Goal: Check status: Check status

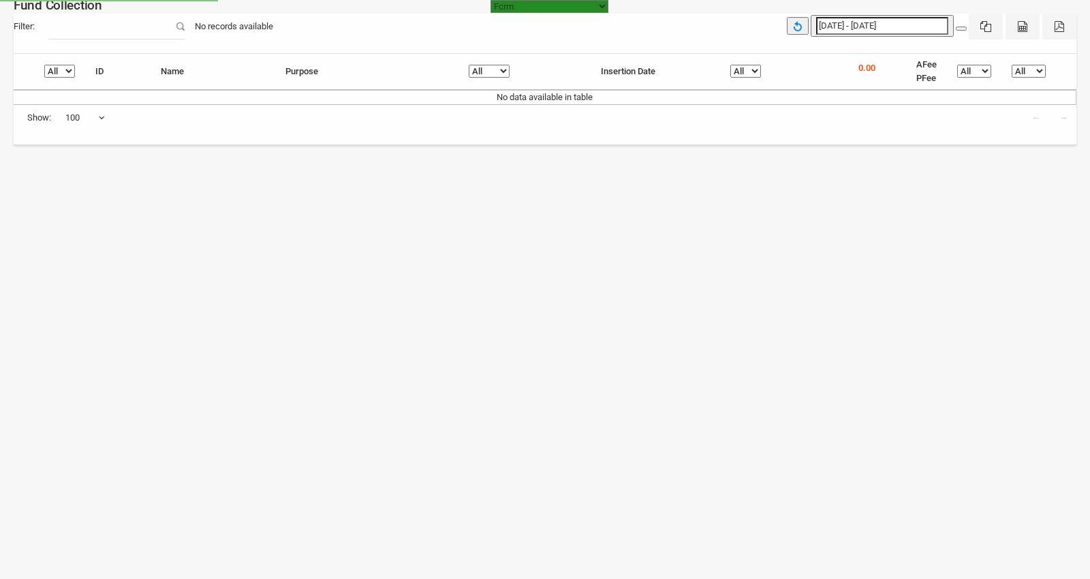
select select "[URL][DOMAIN_NAME]"
select select "100"
select select "[URL][DOMAIN_NAME]"
select select "100"
type input "[DATE]"
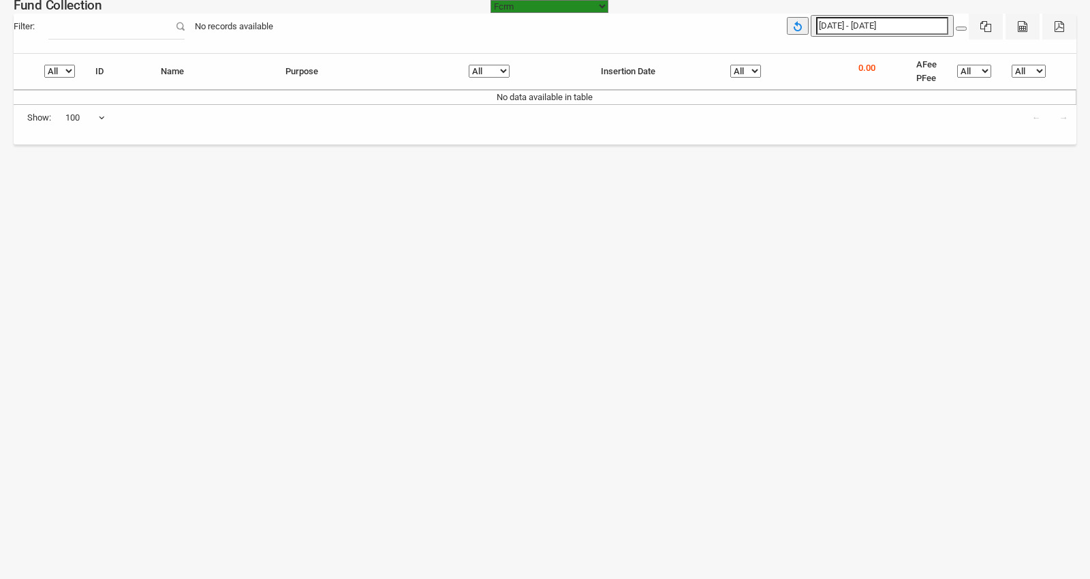
type input "[DATE]"
click at [833, 28] on input "[DATE] - [DATE]" at bounding box center [882, 26] width 132 height 18
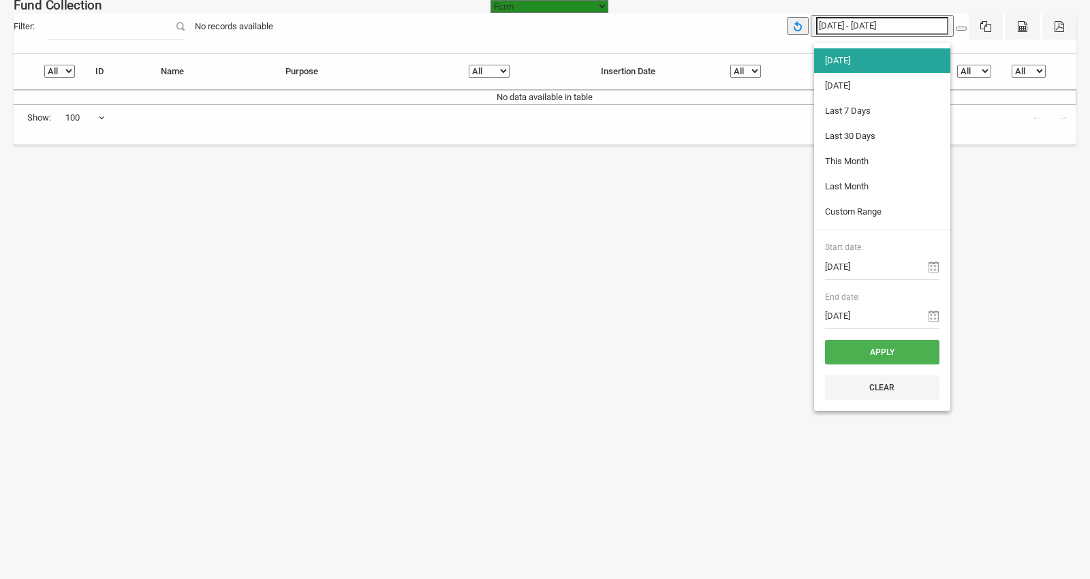
type input "[DATE]"
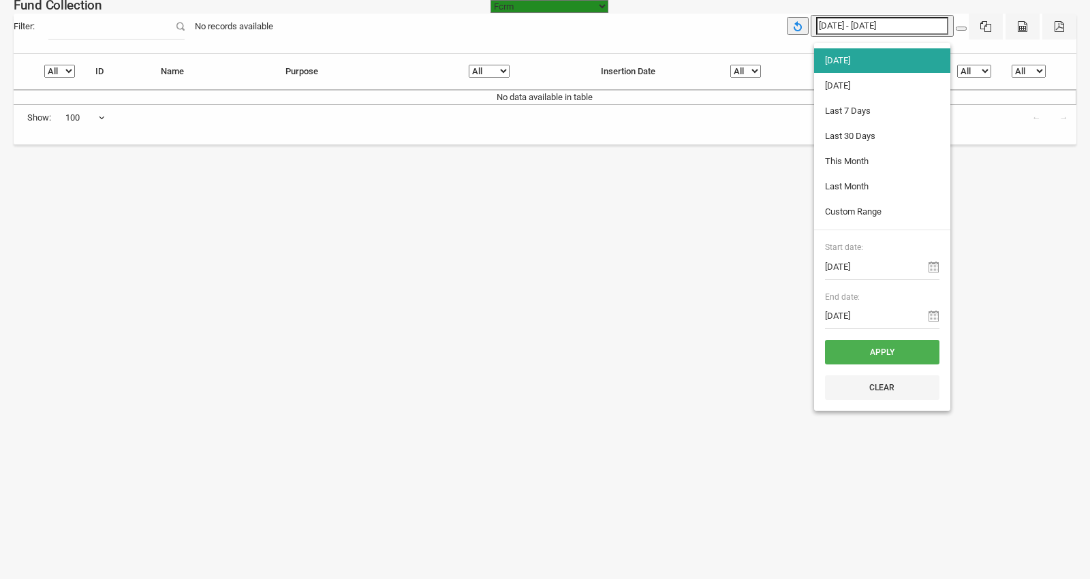
type input "[DATE]"
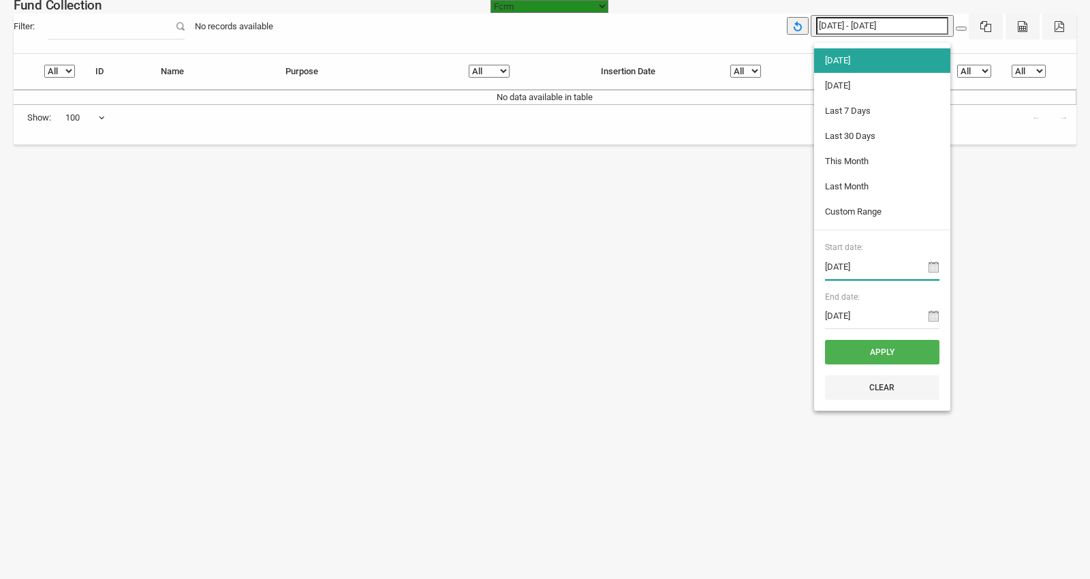
click at [834, 267] on input "[DATE]" at bounding box center [882, 267] width 114 height 26
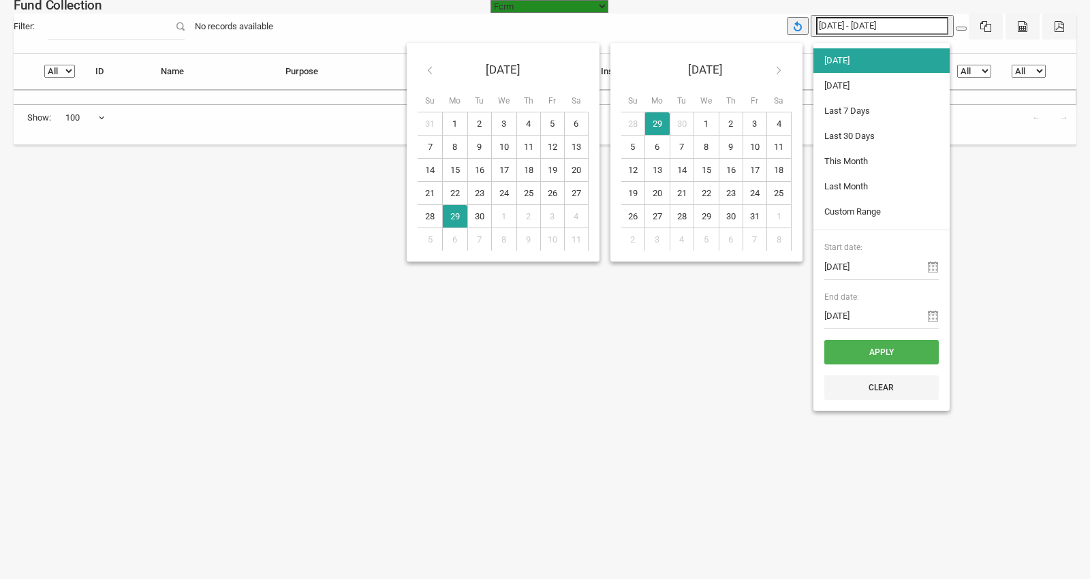
type input "[DATE]"
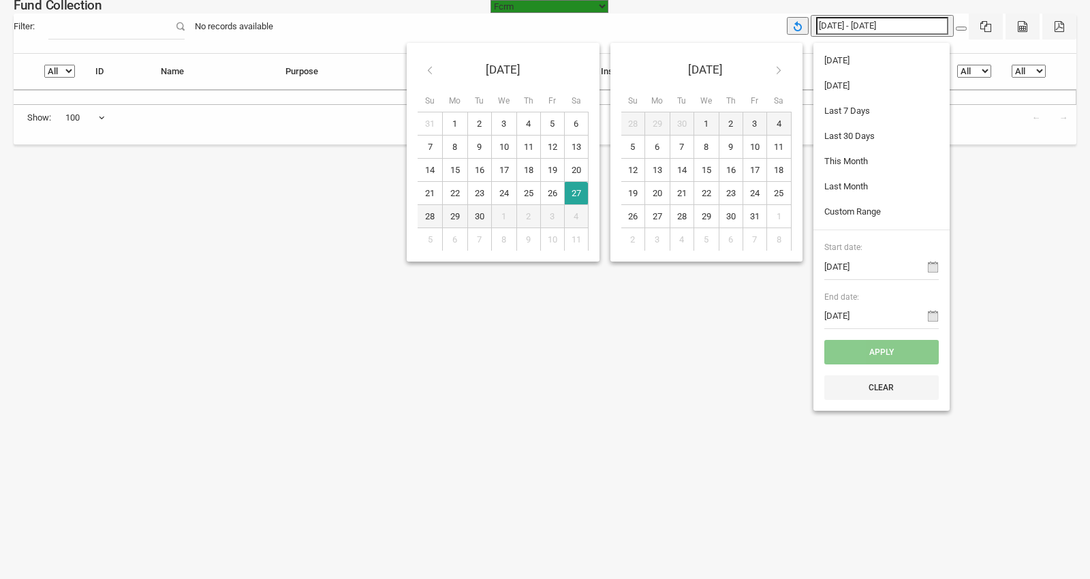
type input "[DATE]"
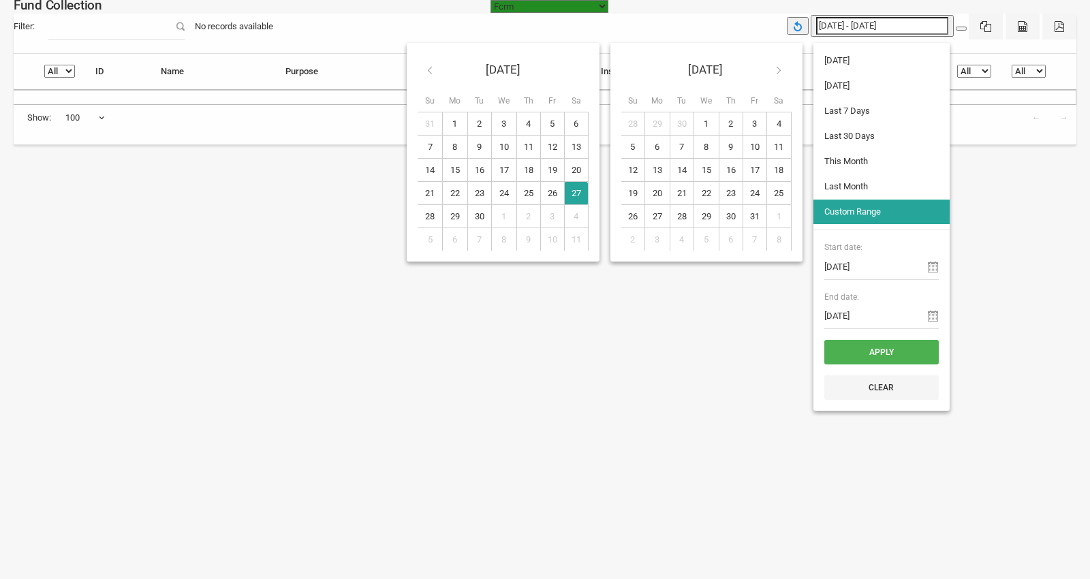
type input "[DATE]"
click at [877, 355] on button "Apply" at bounding box center [881, 352] width 114 height 25
type input "[DATE] - [DATE]"
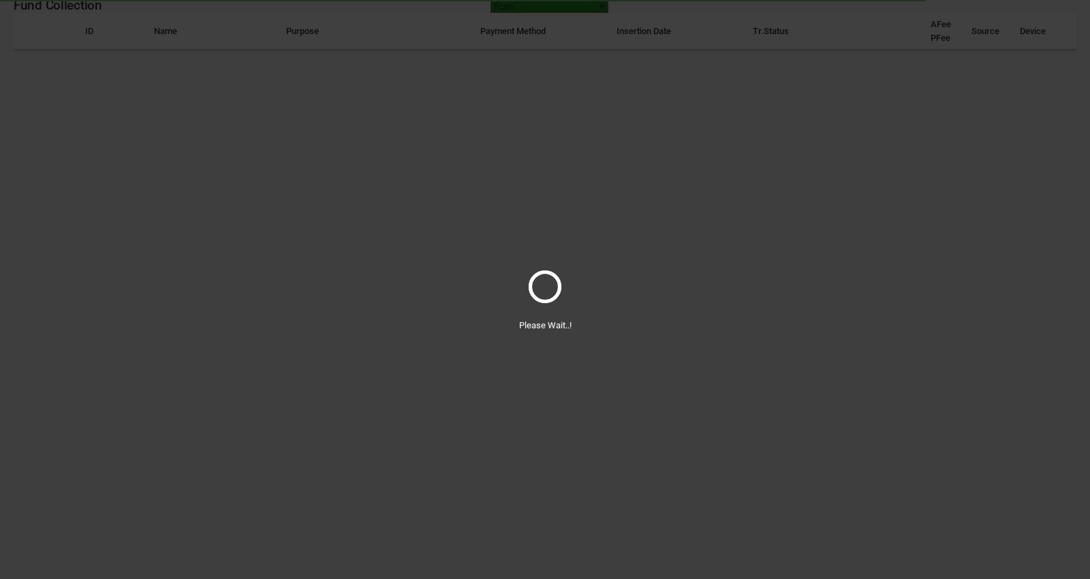
select select "100"
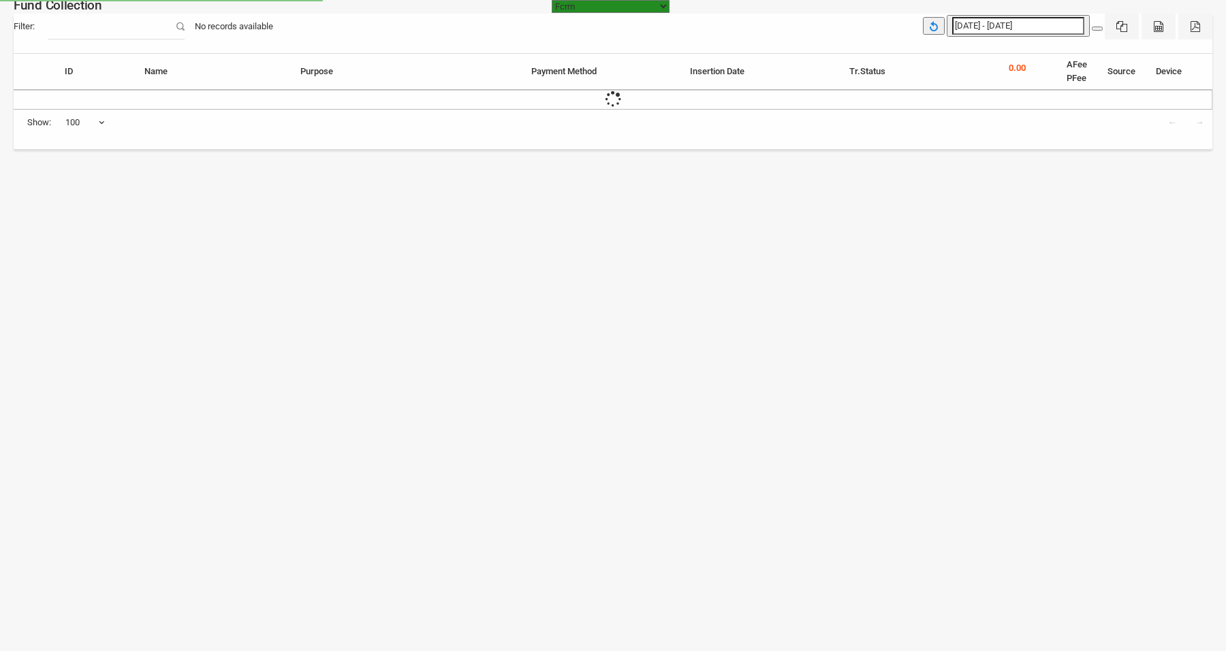
select select "100"
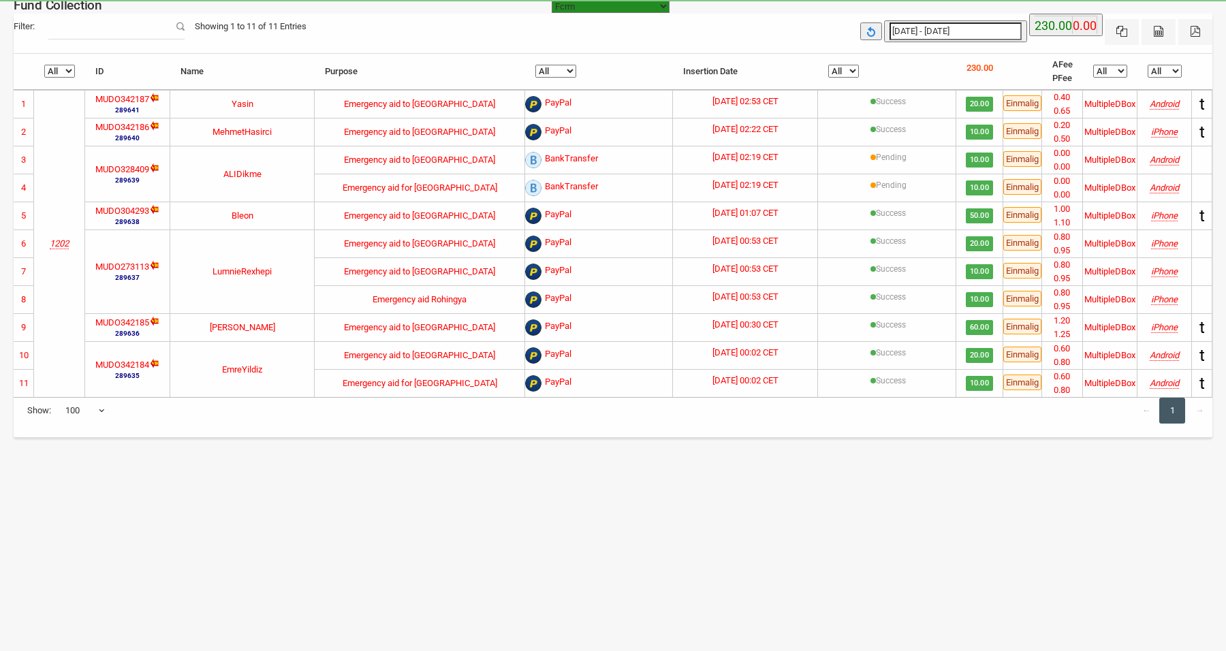
click at [716, 522] on body "Fcrm Fcrm Recurring Subscription Subscription Recurring Sandbox Musaid (spenden…" at bounding box center [613, 325] width 1226 height 651
type input "29-09-2025"
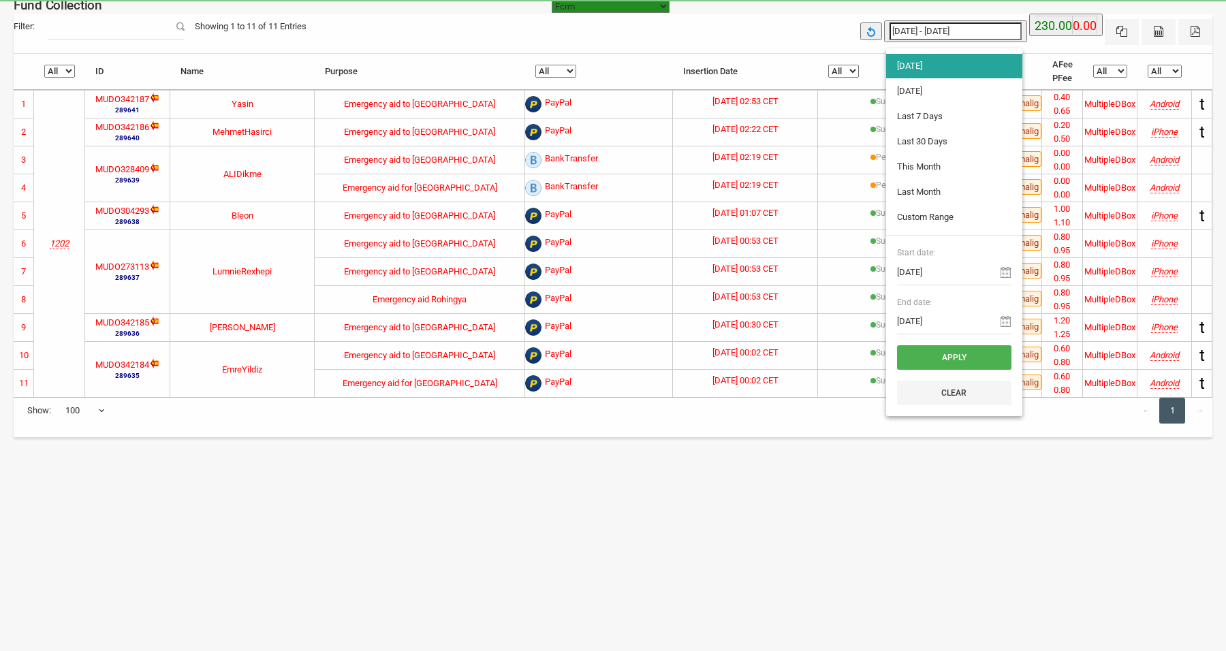
click at [964, 33] on input "[DATE] - [DATE]" at bounding box center [956, 31] width 132 height 18
type input "28-09-2025"
type input "23-09-2025"
type input "29-09-2025"
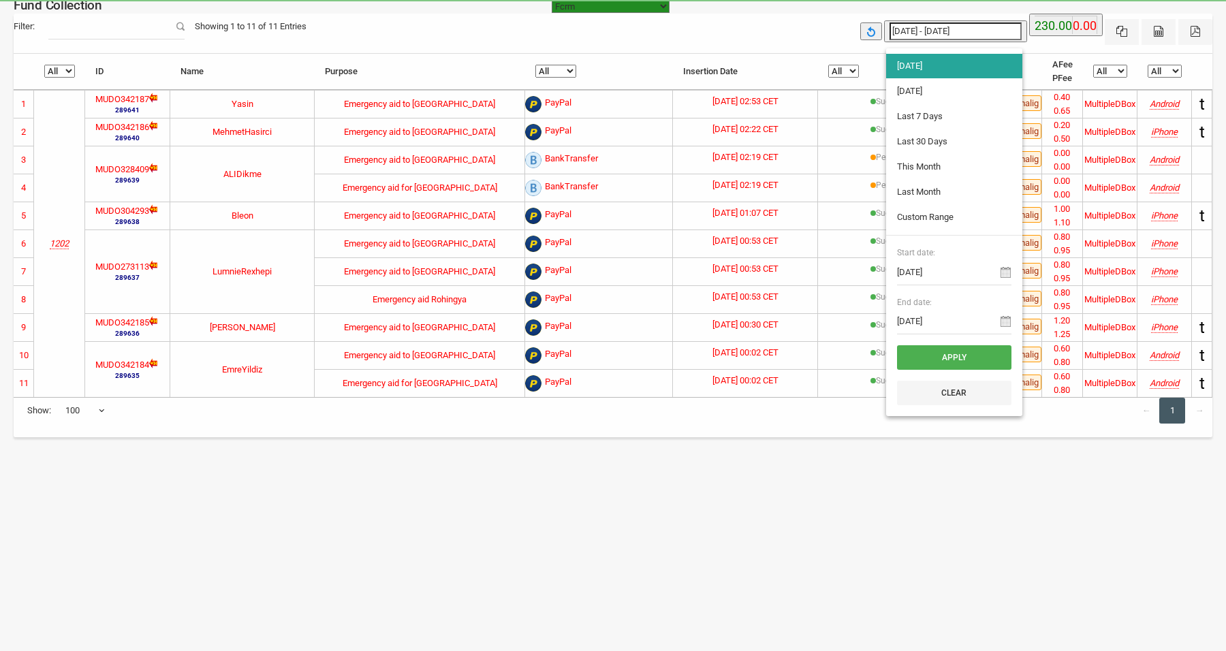
type input "01-09-2025"
type input "30-09-2025"
type input "01-08-2025"
type input "31-08-2025"
type input "29-09-2025"
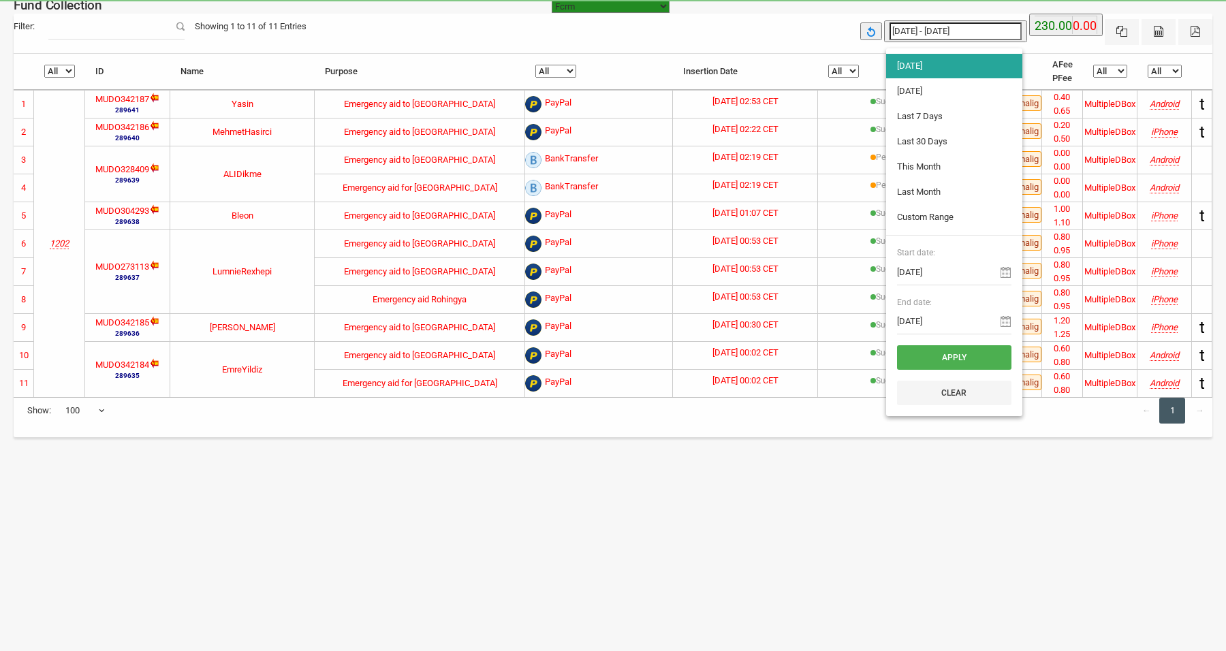
type input "29-09-2025"
click at [923, 270] on input "29-09-2025" at bounding box center [954, 273] width 114 height 26
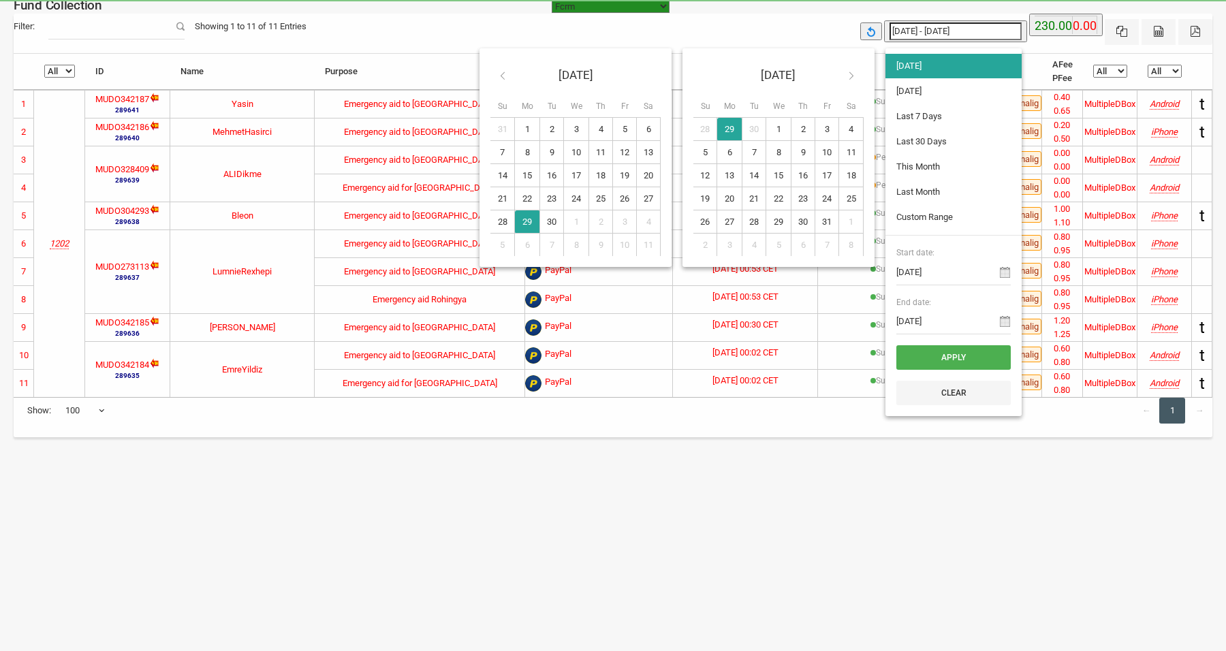
type input "27-09-2025"
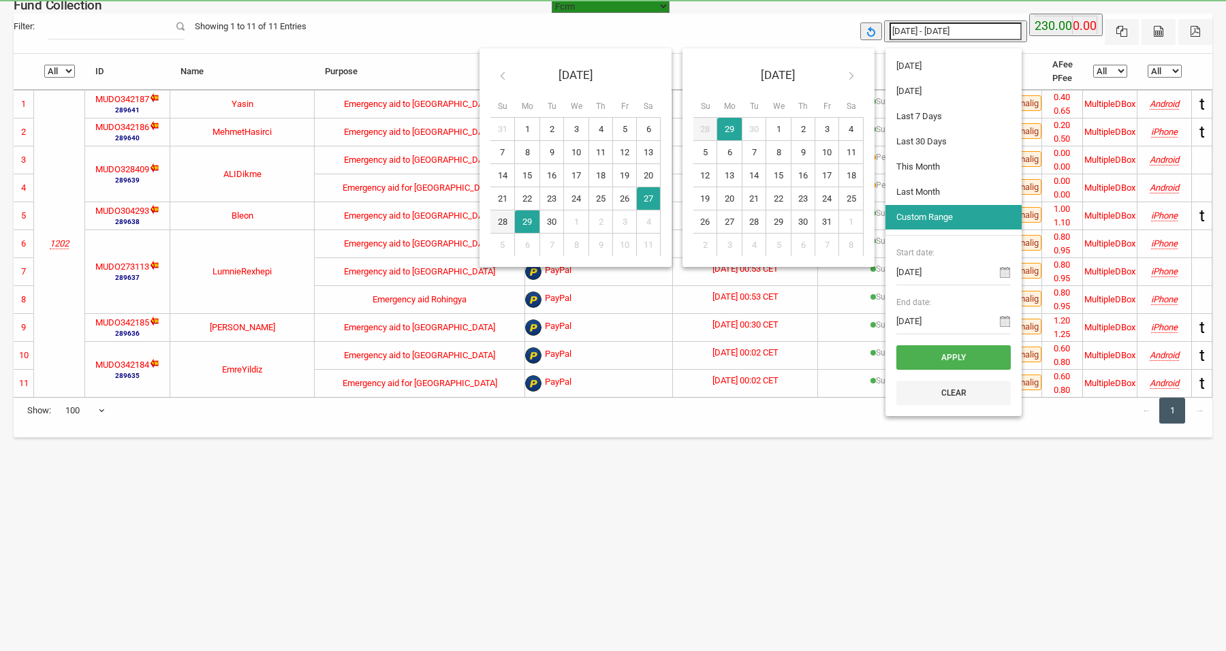
type input "27-09-2025"
click at [917, 351] on button "Apply" at bounding box center [953, 357] width 114 height 25
type input "[DATE] - [DATE]"
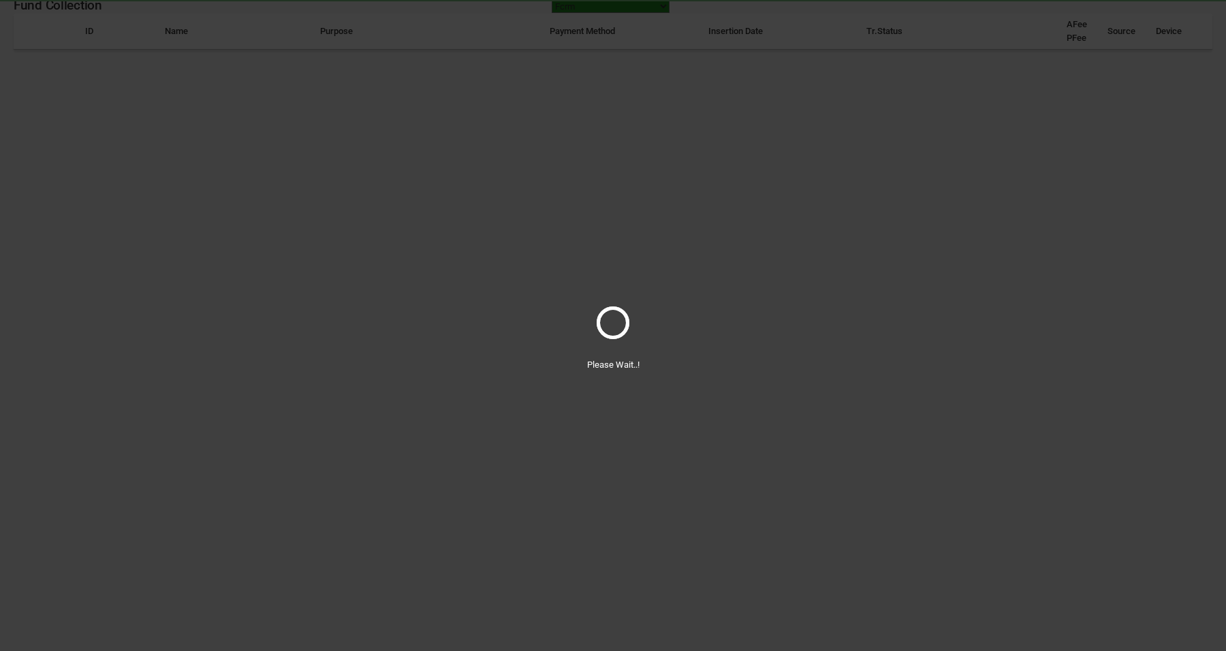
select select "100"
